Goal: Task Accomplishment & Management: Use online tool/utility

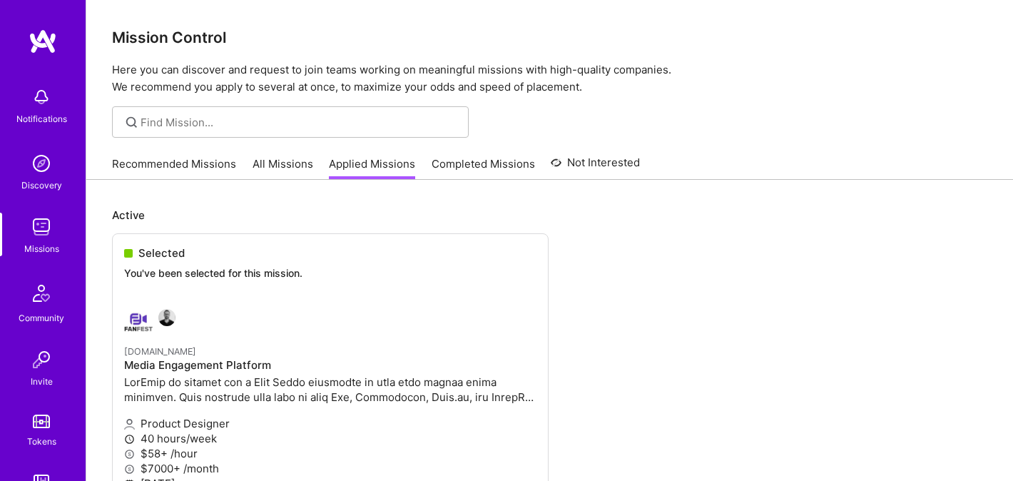
click at [188, 158] on link "Recommended Missions" at bounding box center [174, 168] width 124 height 24
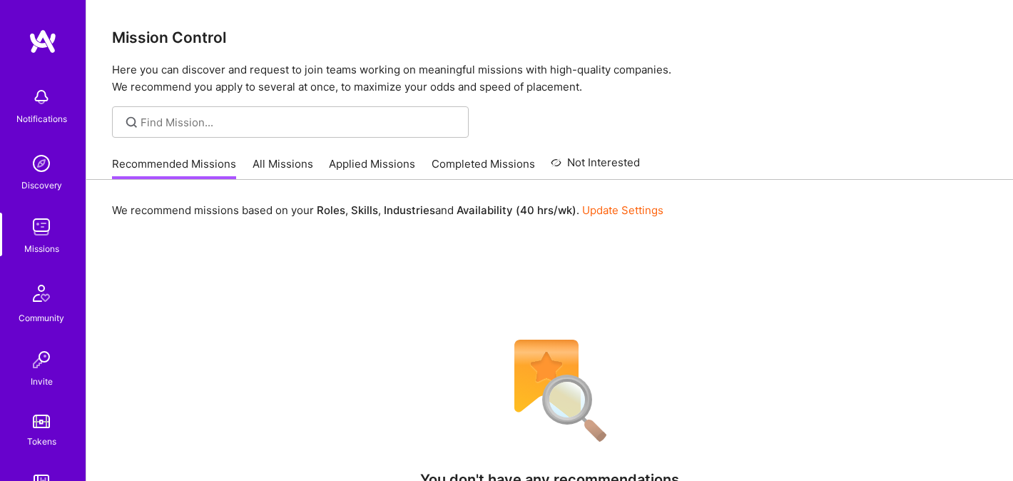
click at [292, 158] on link "All Missions" at bounding box center [282, 168] width 61 height 24
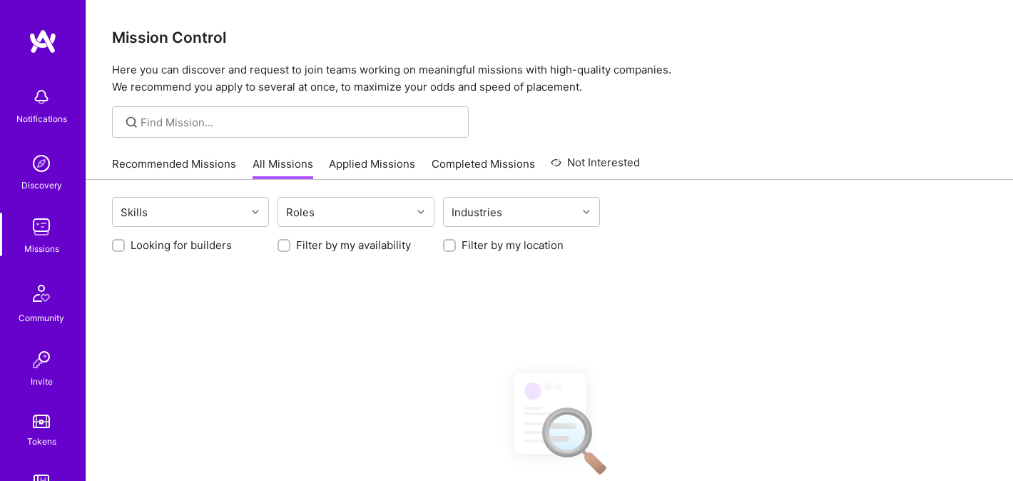
click at [390, 166] on link "Applied Missions" at bounding box center [372, 168] width 86 height 24
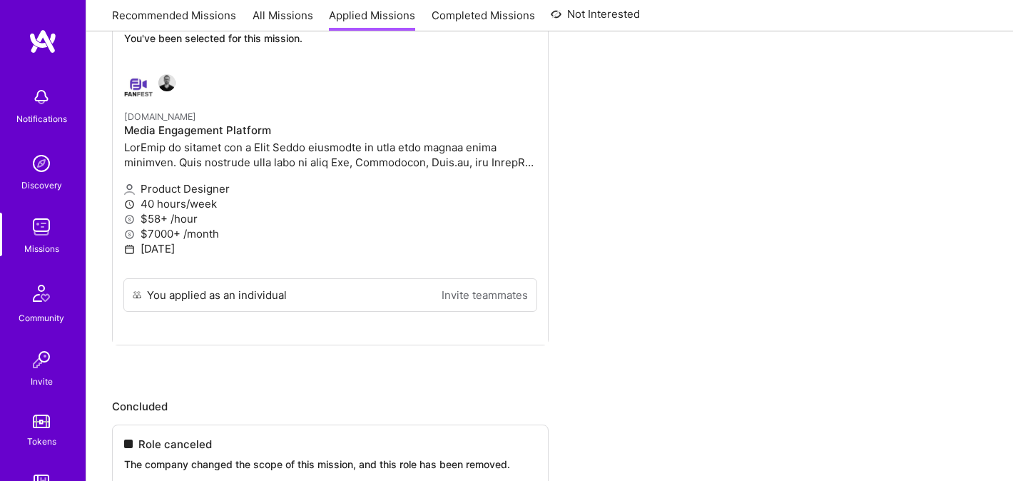
scroll to position [47, 0]
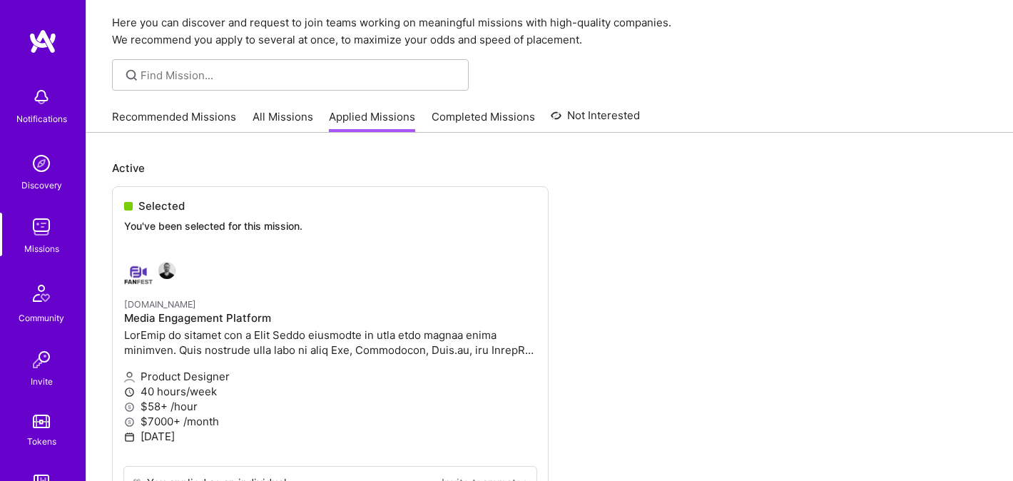
click at [194, 126] on link "Recommended Missions" at bounding box center [174, 121] width 124 height 24
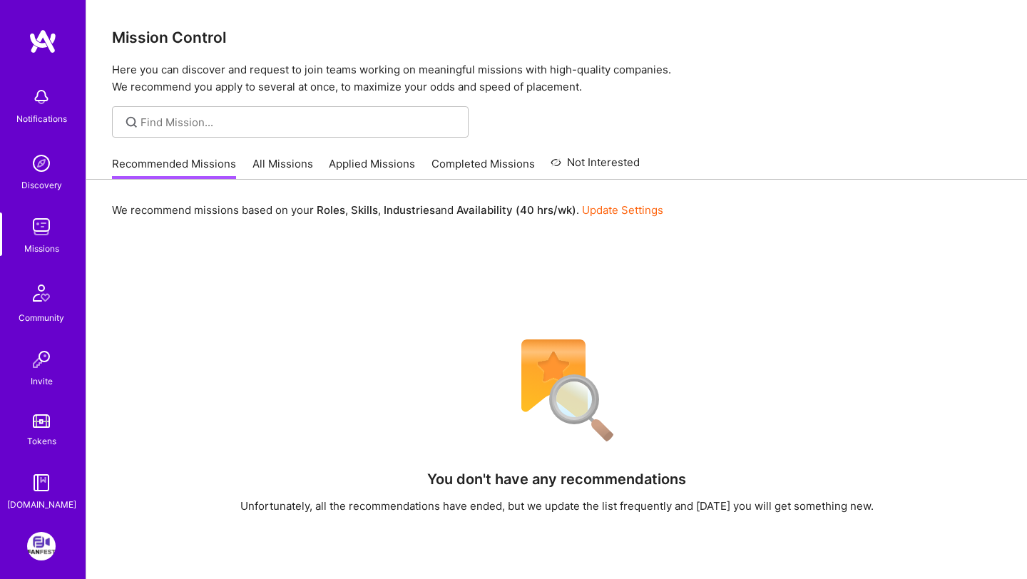
click at [282, 161] on link "All Missions" at bounding box center [282, 168] width 61 height 24
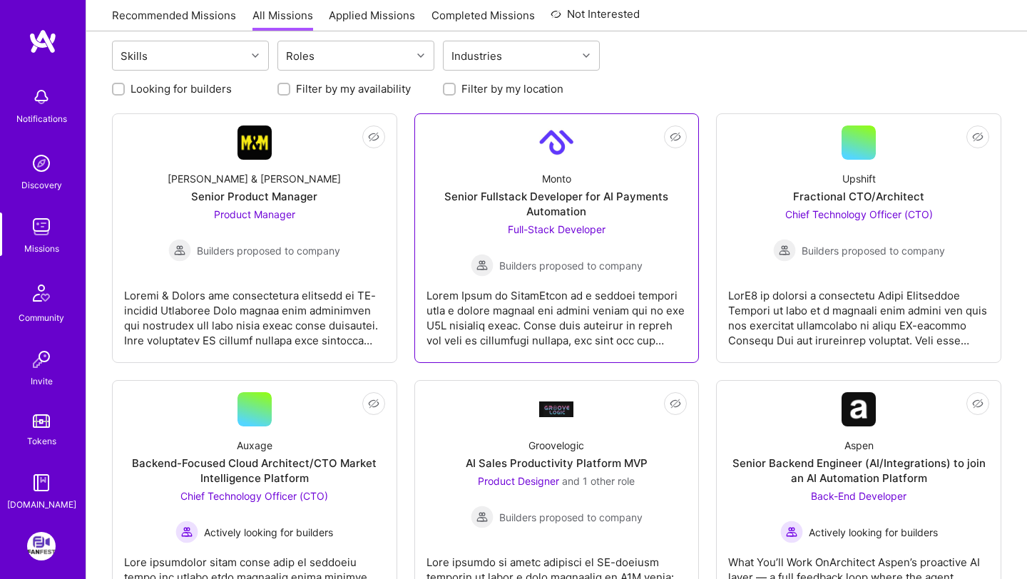
scroll to position [3, 0]
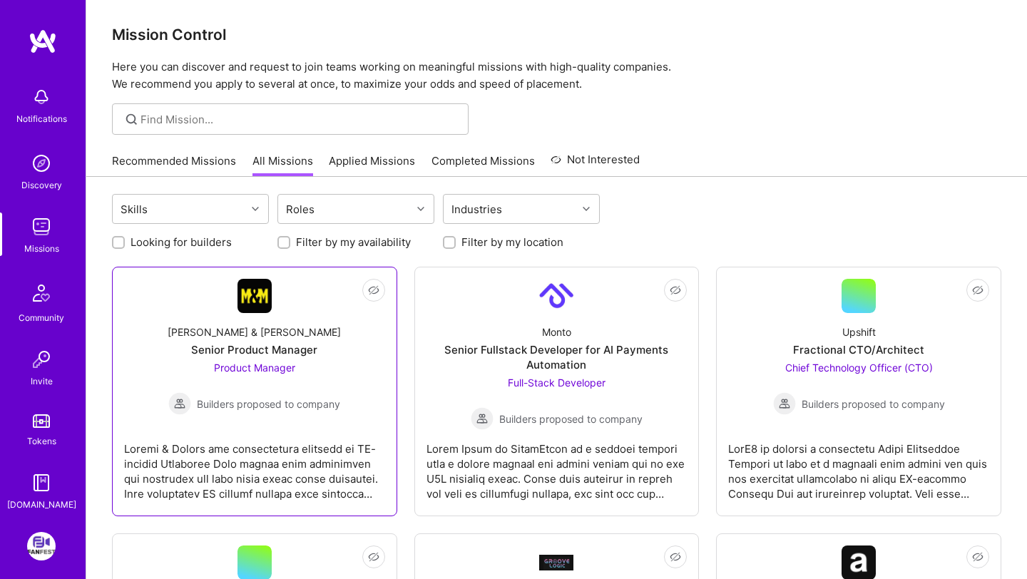
click at [291, 381] on div "Product Manager Builders proposed to company" at bounding box center [254, 387] width 172 height 55
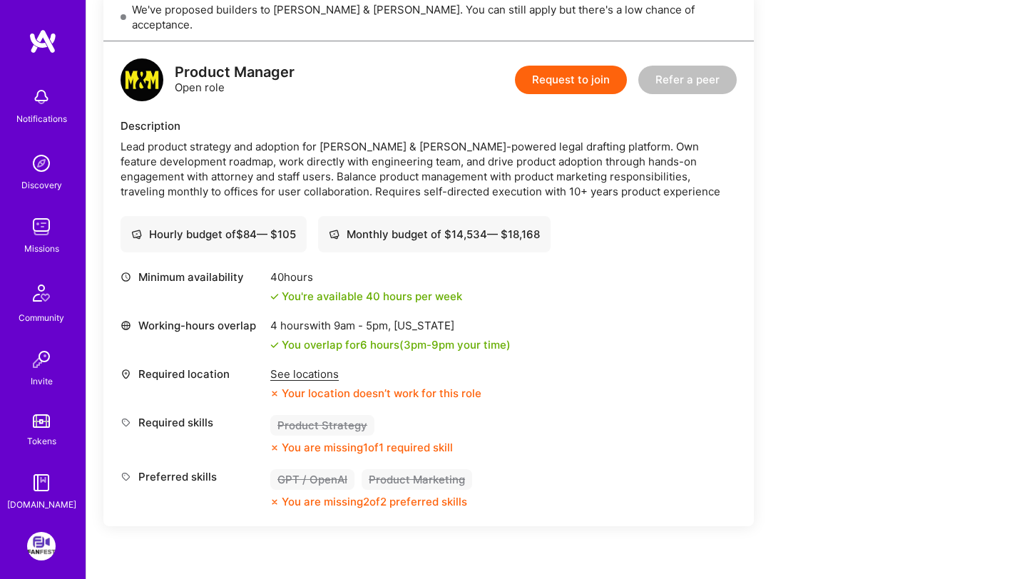
scroll to position [348, 0]
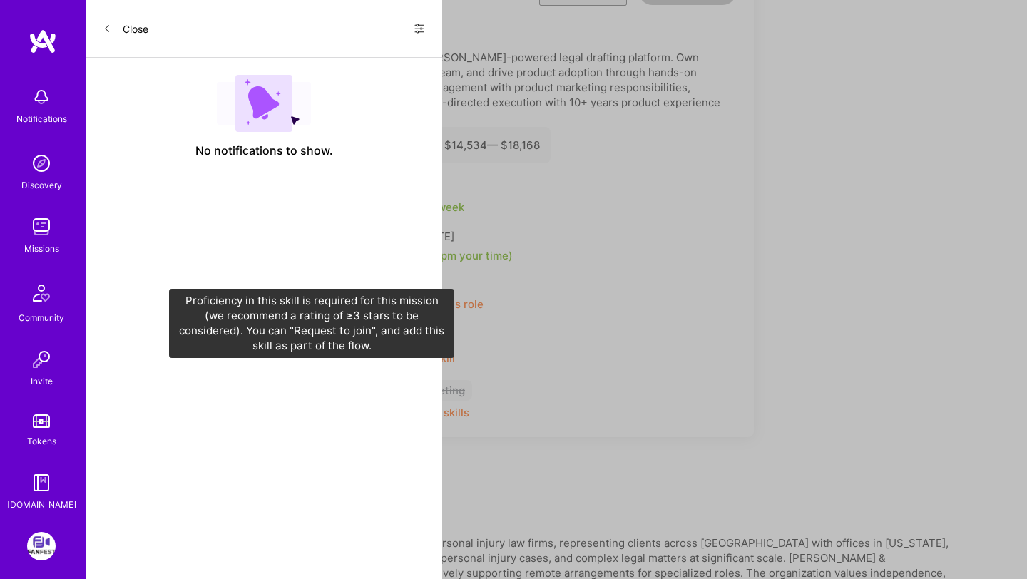
scroll to position [3, 0]
